Goal: Find specific page/section: Find specific page/section

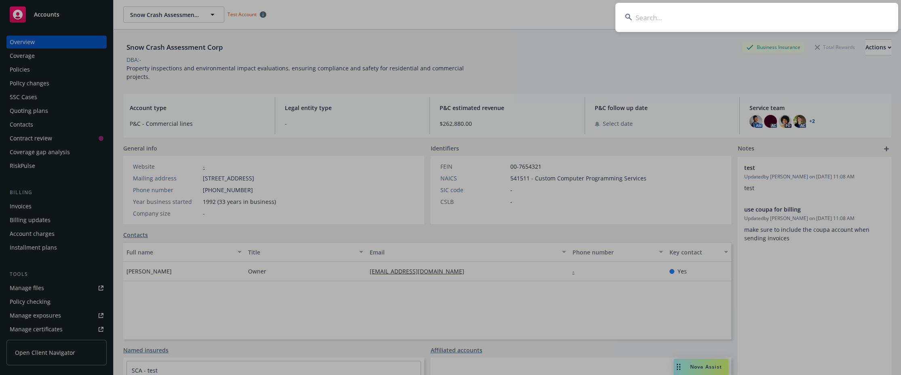
scroll to position [162, 0]
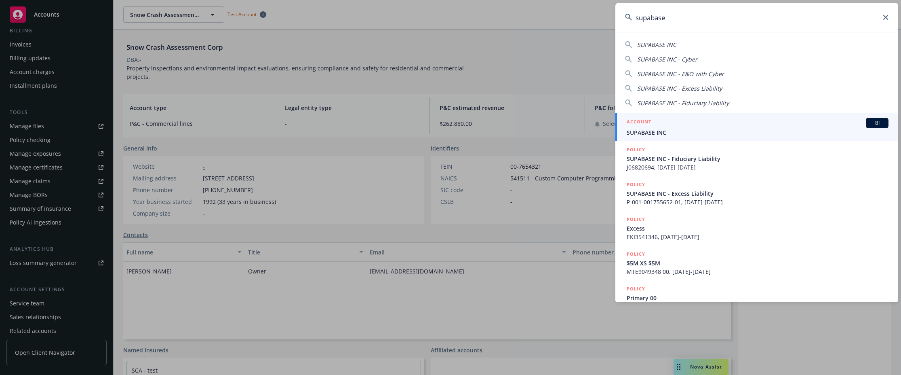
type input "supabase"
click at [688, 129] on span "SUPABASE INC" at bounding box center [758, 132] width 262 height 8
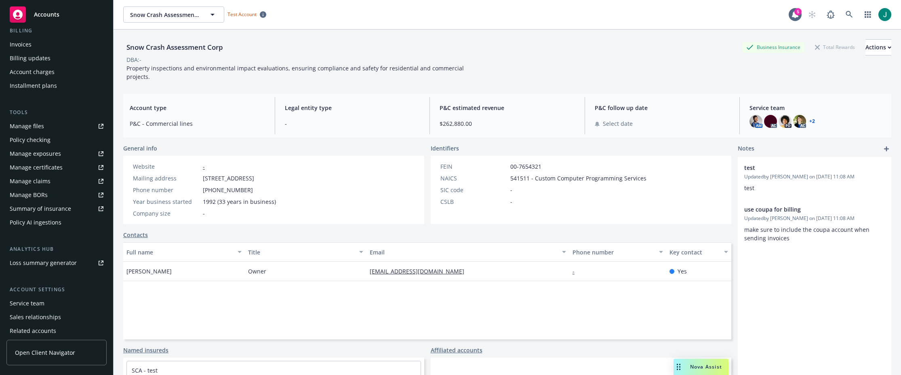
scroll to position [148, 0]
